Goal: Find specific page/section: Find specific page/section

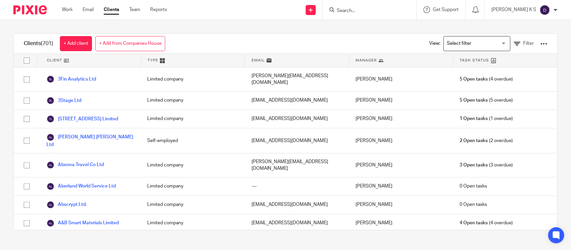
click at [335, 10] on icon at bounding box center [332, 9] width 5 height 5
click at [362, 9] on input "Search" at bounding box center [366, 11] width 60 height 6
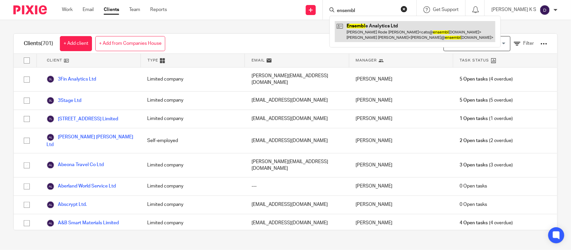
type input "ensembl"
click at [384, 32] on link at bounding box center [415, 31] width 161 height 21
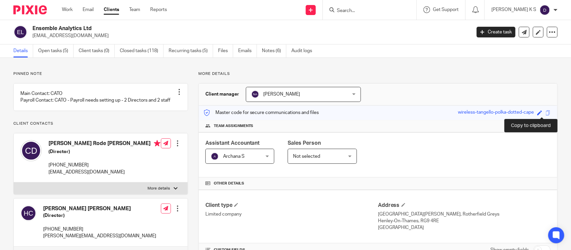
click at [546, 111] on span at bounding box center [548, 112] width 5 height 5
